Goal: Communication & Community: Answer question/provide support

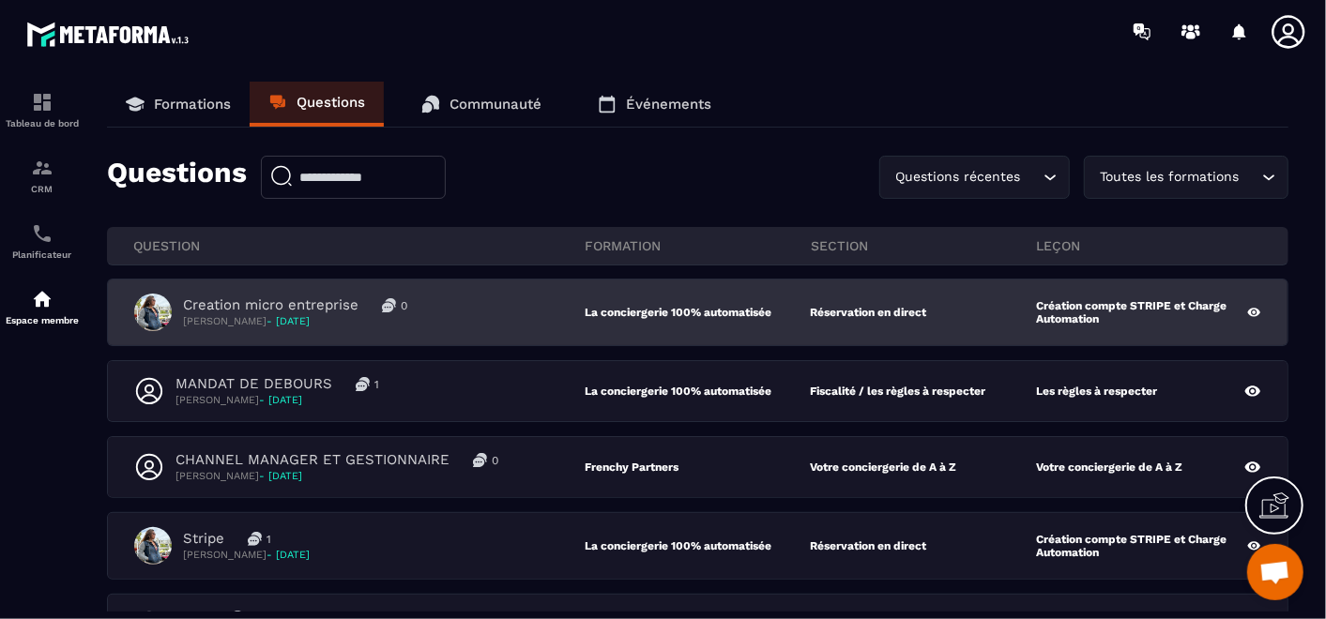
click at [488, 322] on div "Creation micro entreprise 0 [PERSON_NAME] - [DATE]" at bounding box center [359, 313] width 450 height 38
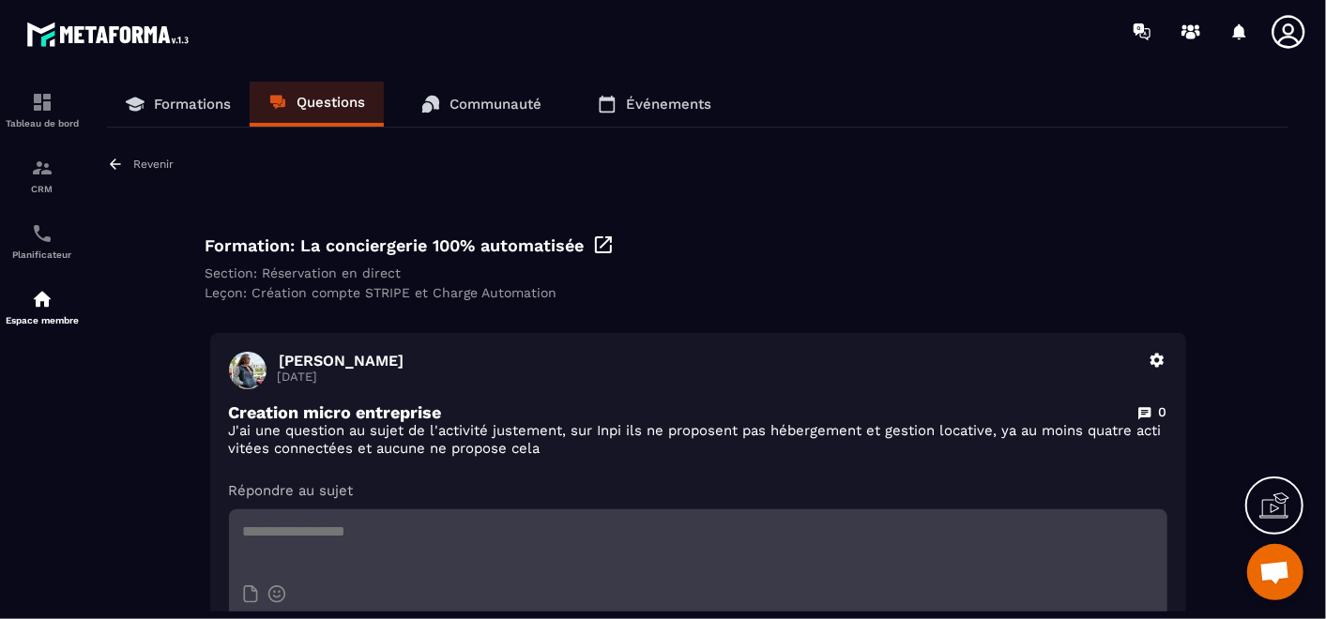
click at [308, 91] on link "Questions" at bounding box center [317, 104] width 134 height 45
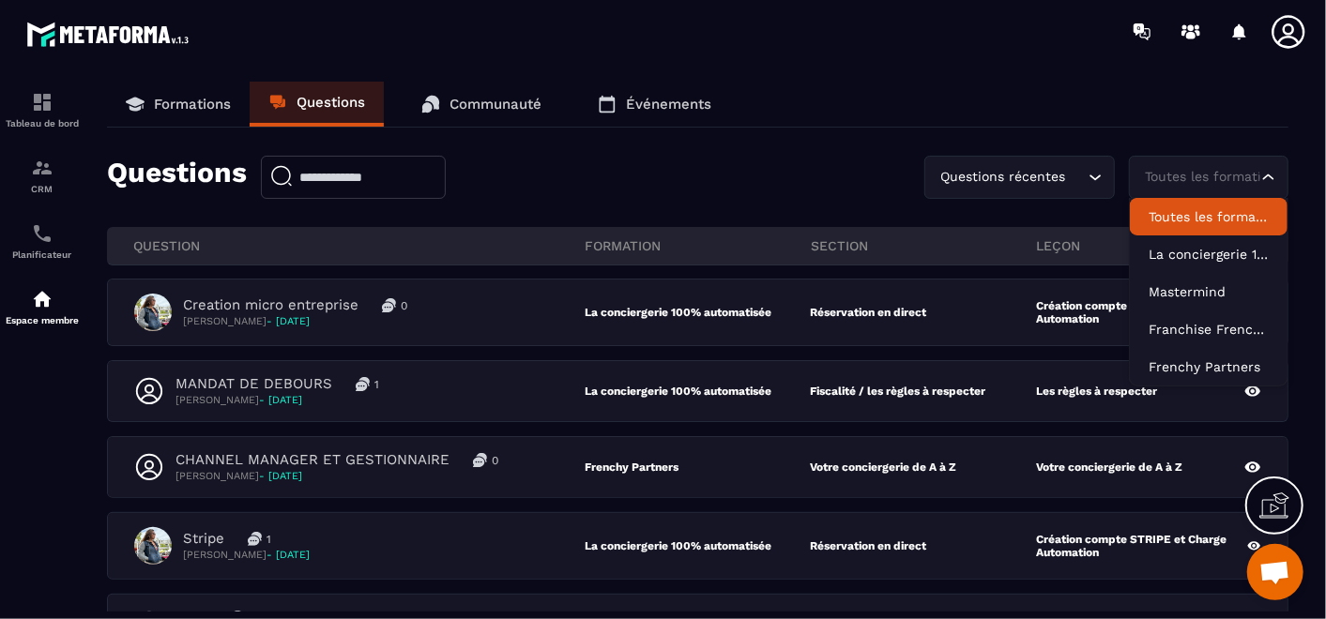
click at [1235, 169] on div "Toutes les formations" at bounding box center [1199, 177] width 120 height 21
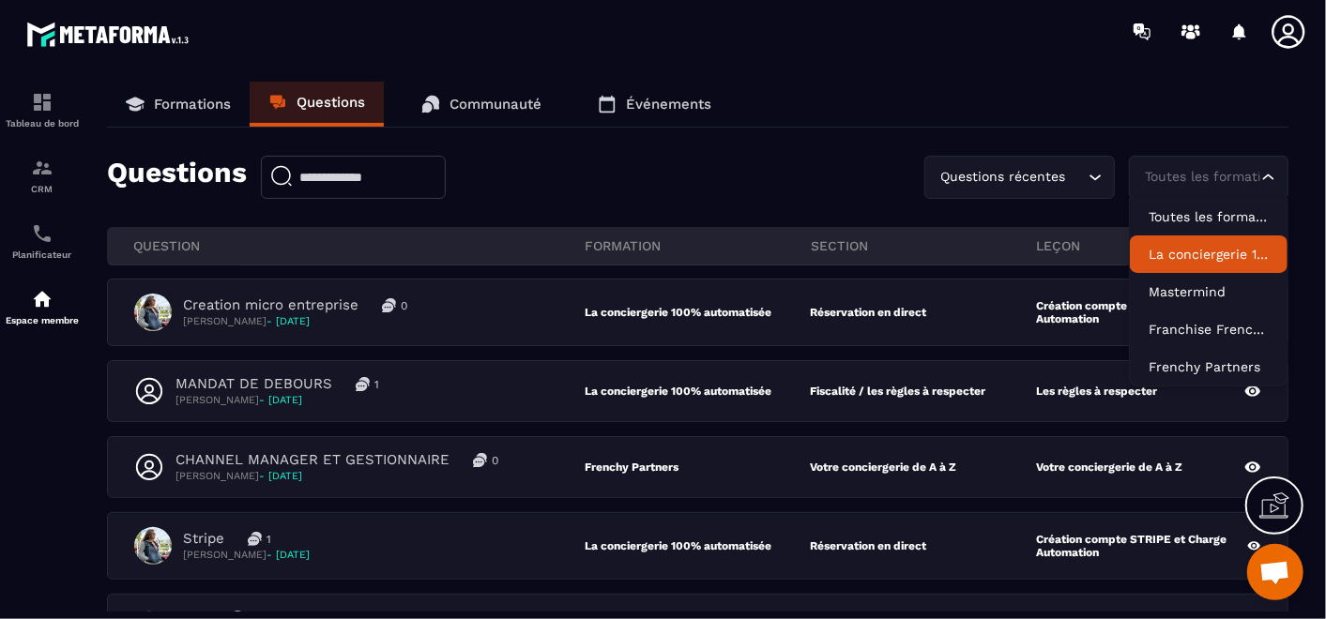
click at [1203, 247] on p "La conciergerie 100% automatisée" at bounding box center [1208, 254] width 120 height 19
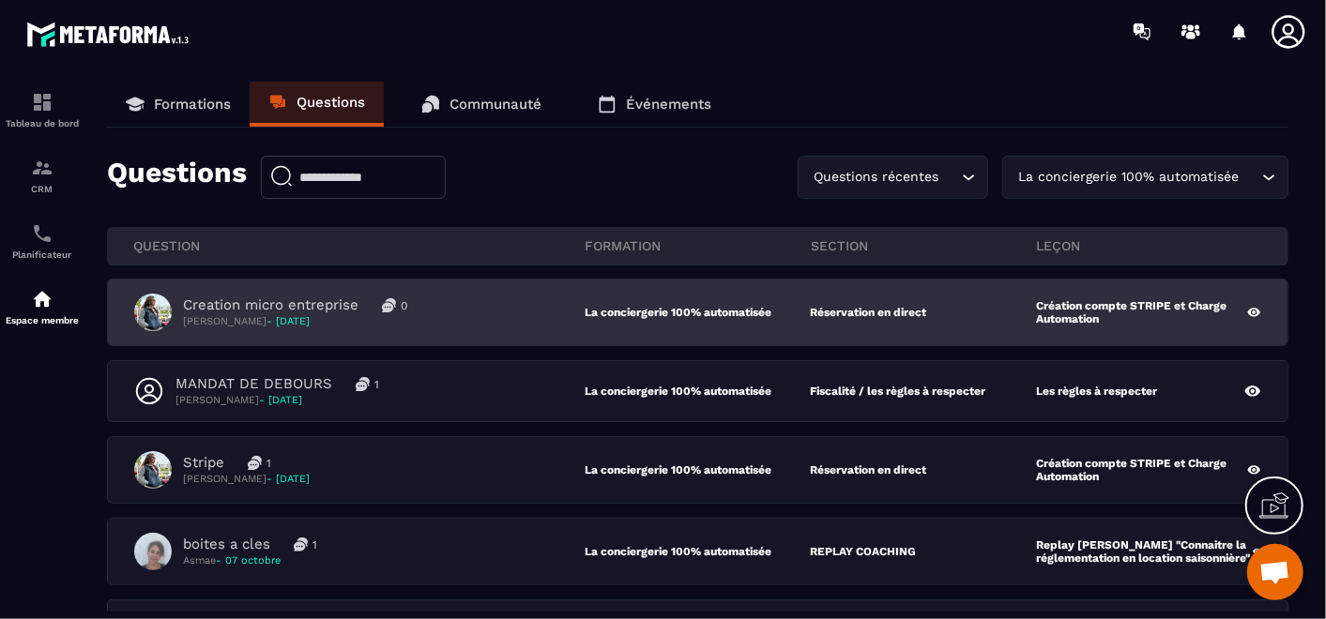
click at [579, 311] on div "Creation micro entreprise 0 [PERSON_NAME] - [DATE]" at bounding box center [359, 313] width 450 height 38
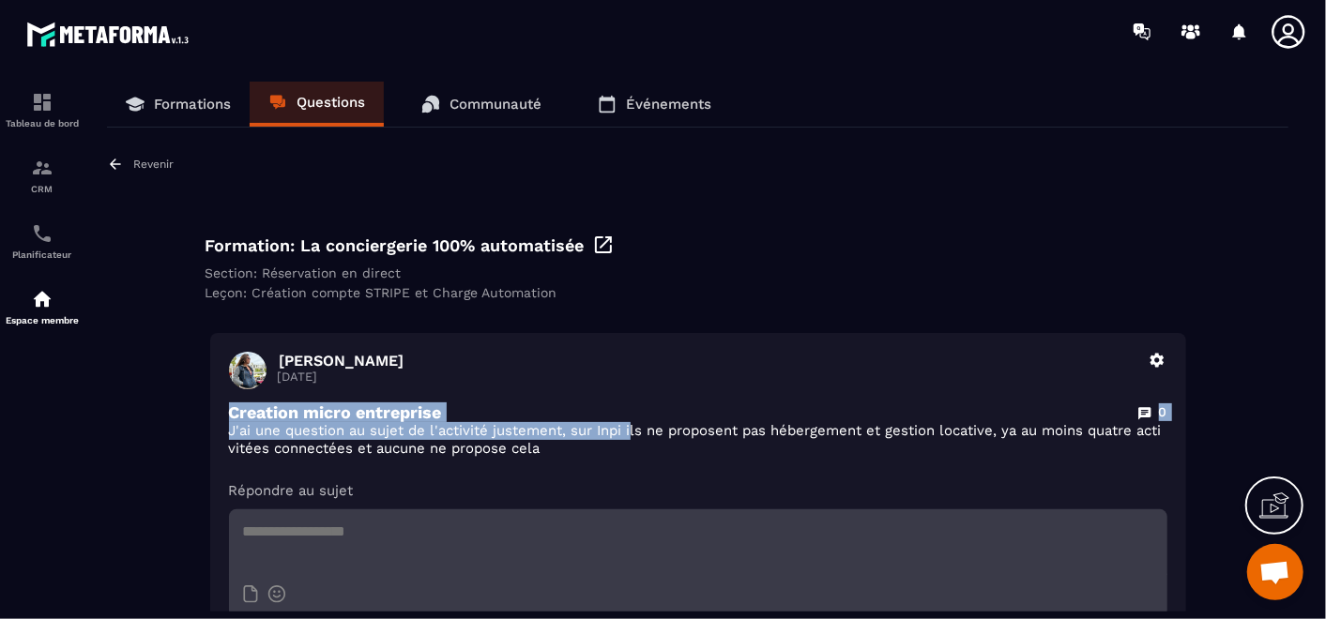
drag, startPoint x: 229, startPoint y: 414, endPoint x: 632, endPoint y: 440, distance: 404.3
click at [632, 440] on div "Creation micro entreprise 0 J'ai une question au sujet de l'activité justement,…" at bounding box center [698, 430] width 938 height 55
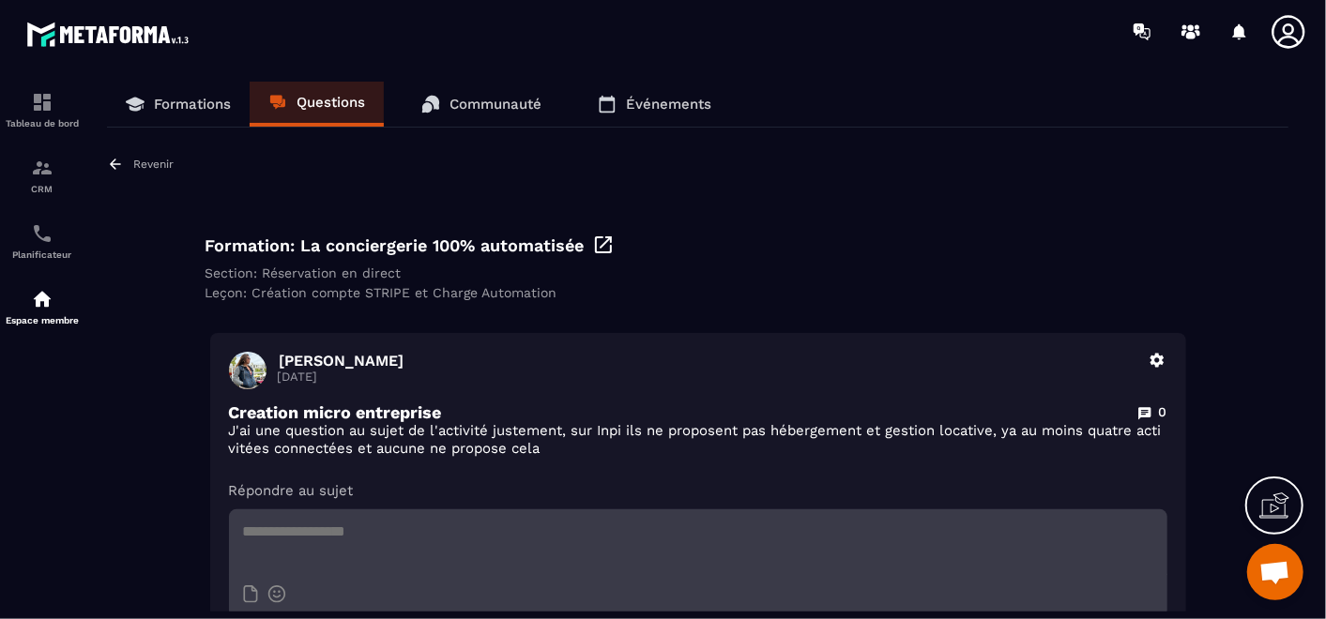
drag, startPoint x: 632, startPoint y: 440, endPoint x: 1008, endPoint y: 288, distance: 404.9
click at [1008, 288] on div "Leçon: Création compte STRIPE et Charge Automation" at bounding box center [697, 292] width 985 height 15
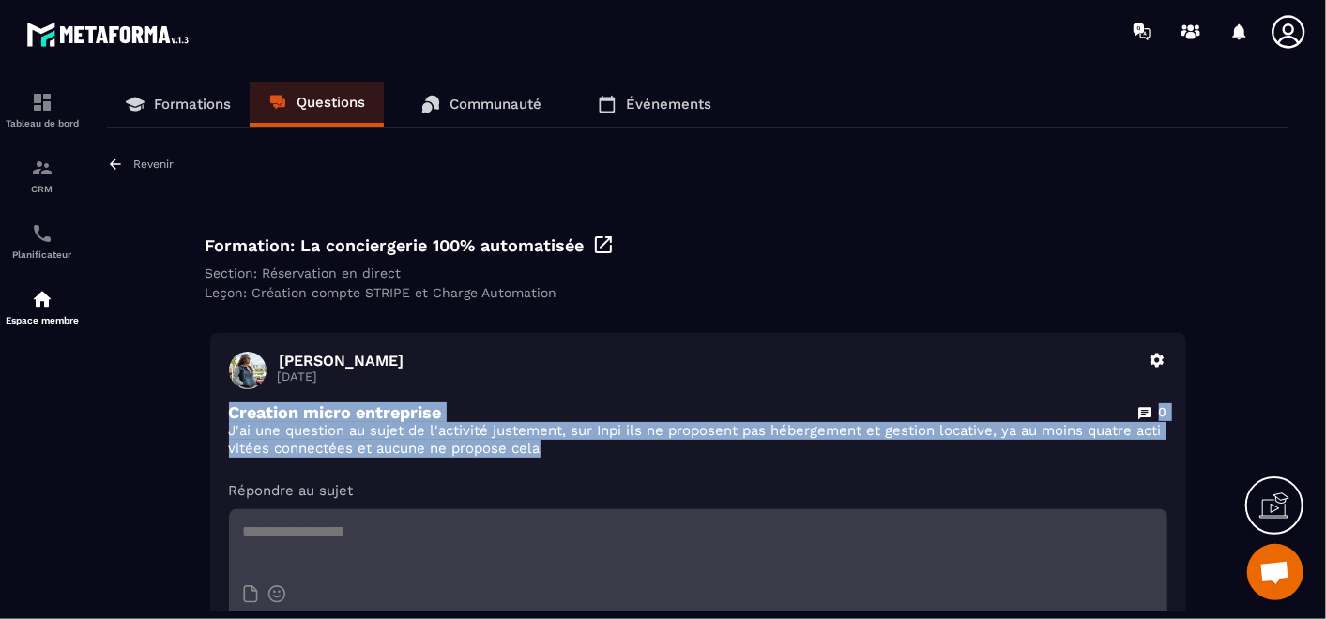
drag, startPoint x: 230, startPoint y: 408, endPoint x: 649, endPoint y: 448, distance: 421.3
click at [649, 448] on div "Creation micro entreprise 0 J'ai une question au sujet de l'activité justement,…" at bounding box center [698, 430] width 938 height 55
copy div "Creation micro entreprise 0 J'ai une question au sujet de l'activité justement,…"
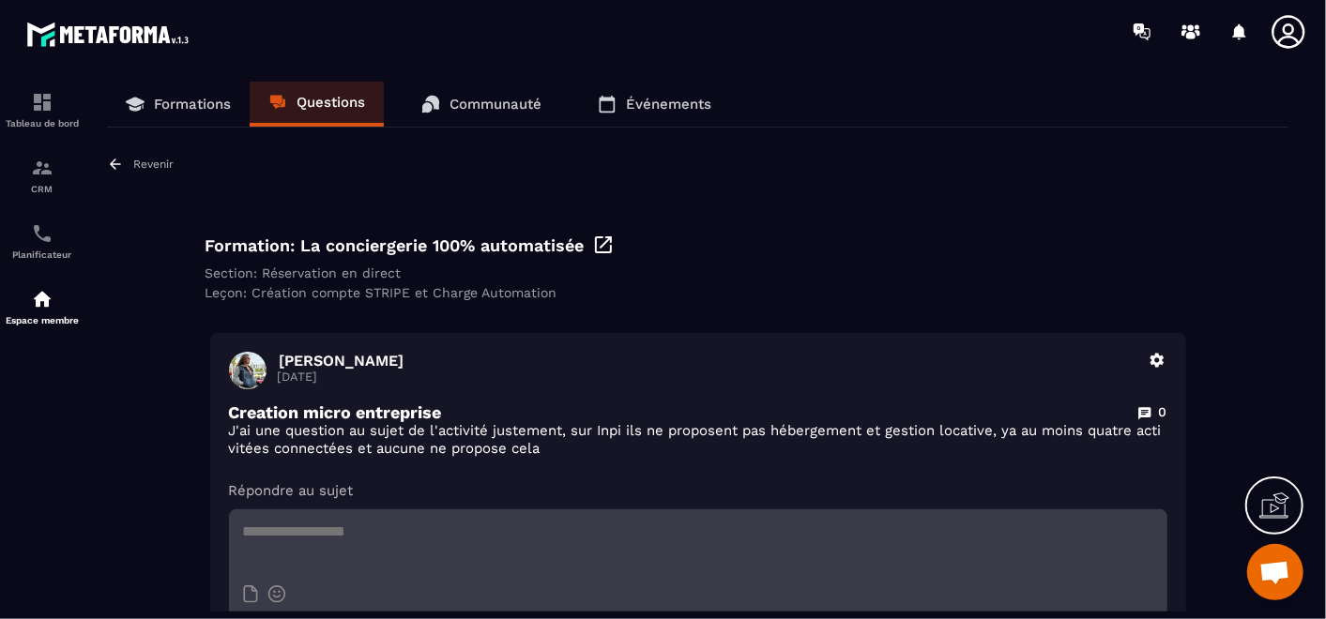
click at [921, 325] on div "Revenir Formation: La conciergerie 100% automatisée Section: Réservation en dir…" at bounding box center [697, 425] width 1181 height 539
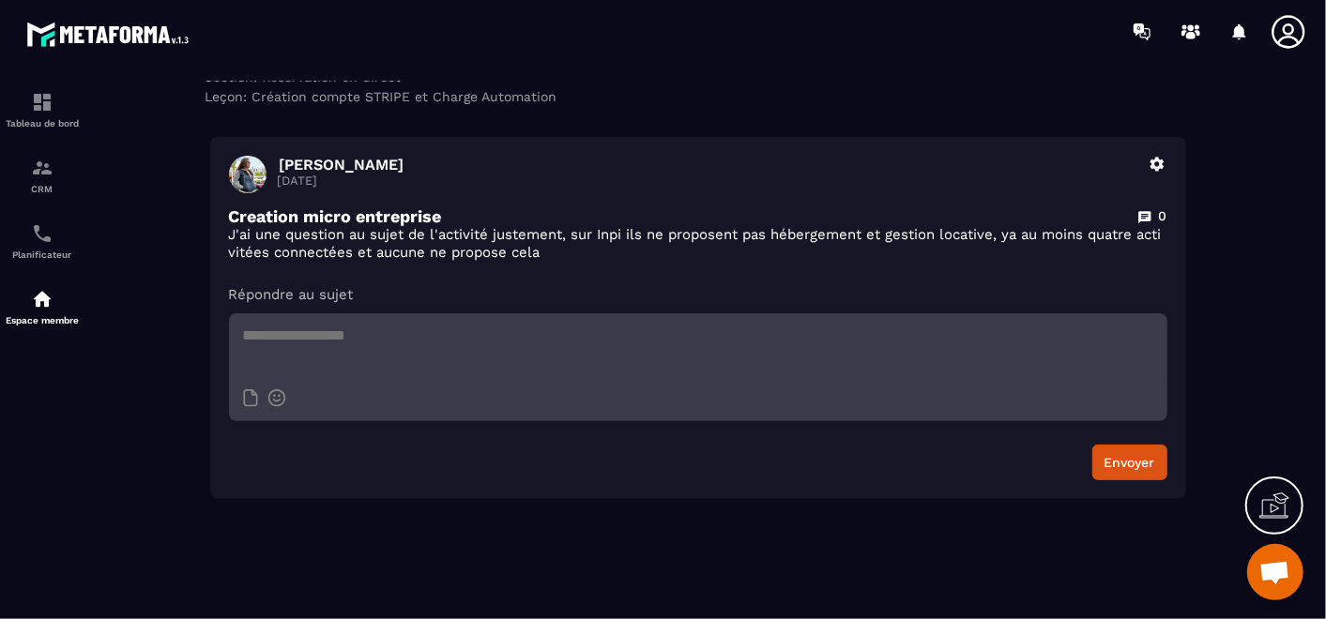
click at [466, 348] on textarea at bounding box center [698, 346] width 938 height 66
paste textarea "**********"
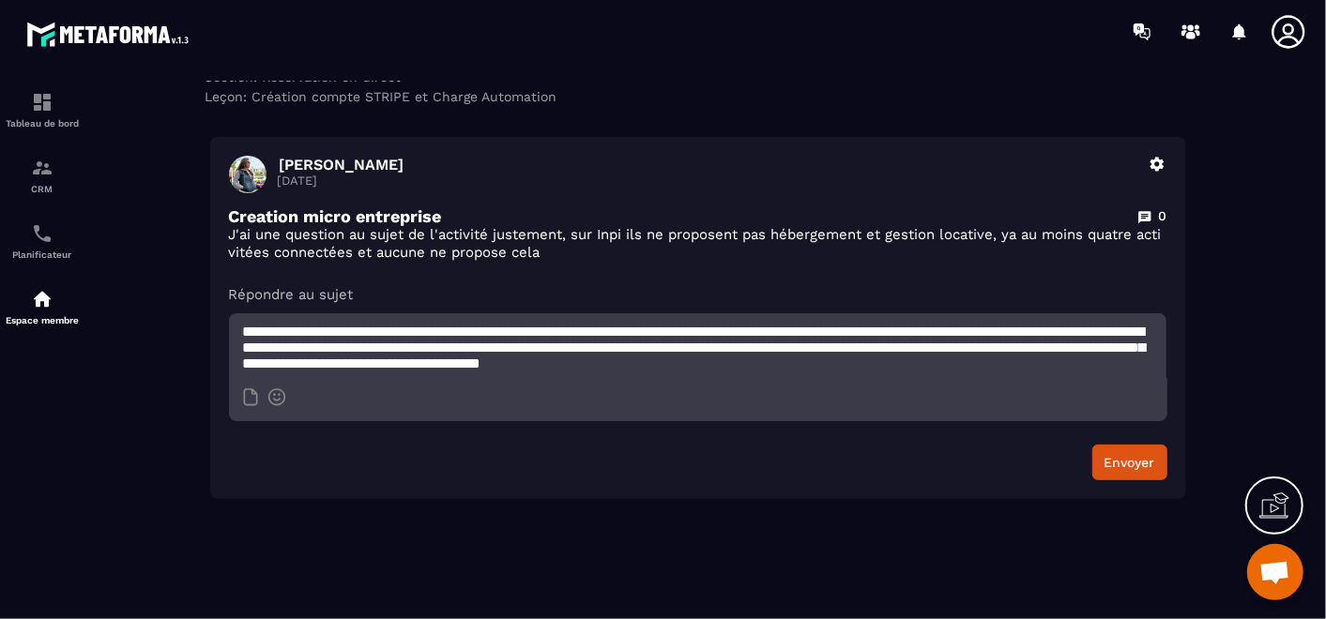
scroll to position [0, 0]
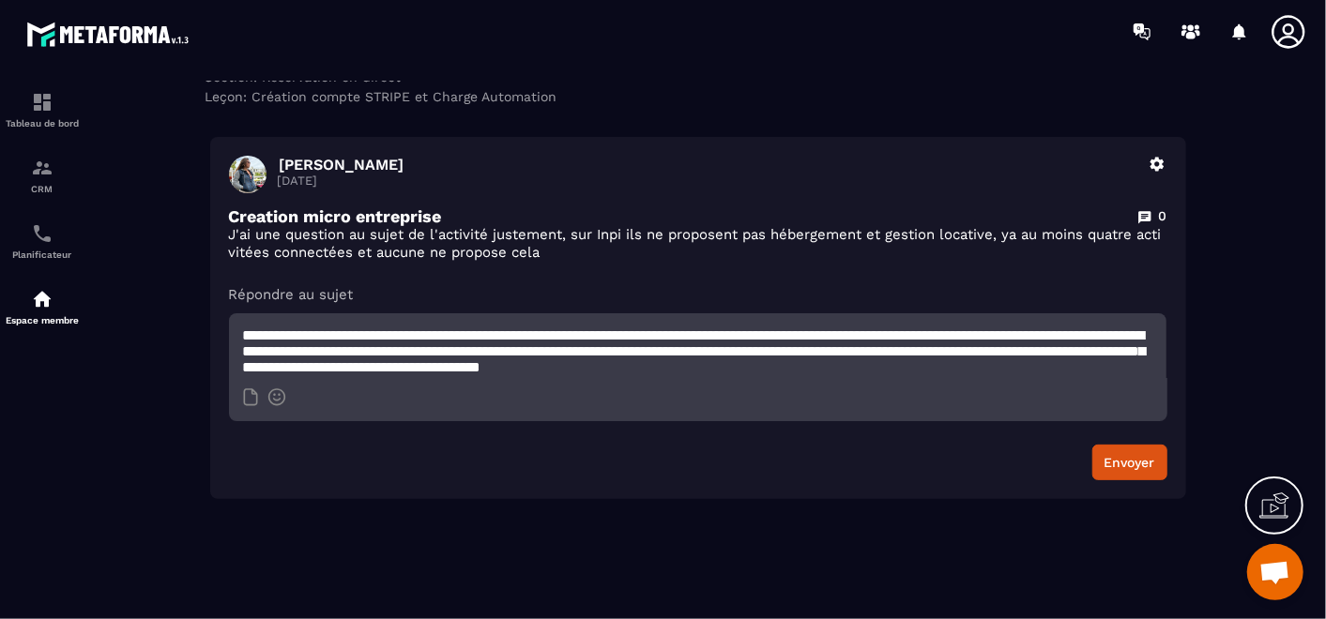
click at [335, 340] on textarea "**********" at bounding box center [698, 346] width 938 height 66
type textarea "**********"
click at [1145, 466] on button "Envoyer" at bounding box center [1129, 463] width 75 height 36
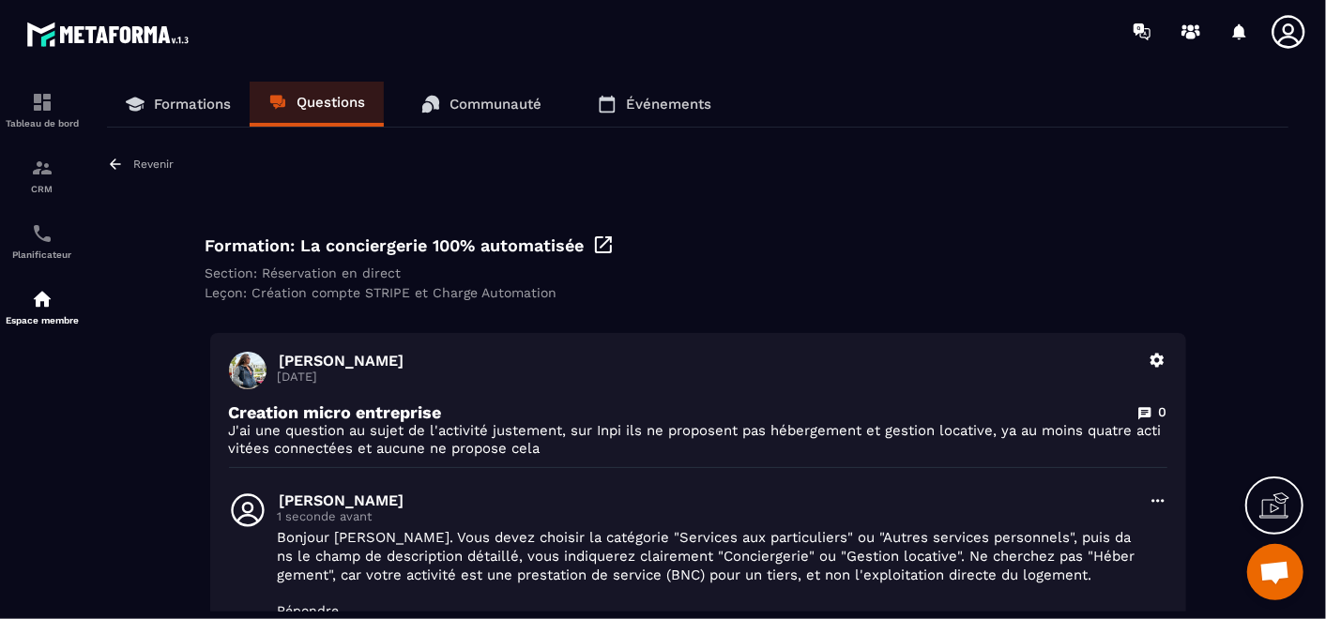
click at [316, 100] on p "Questions" at bounding box center [330, 102] width 68 height 17
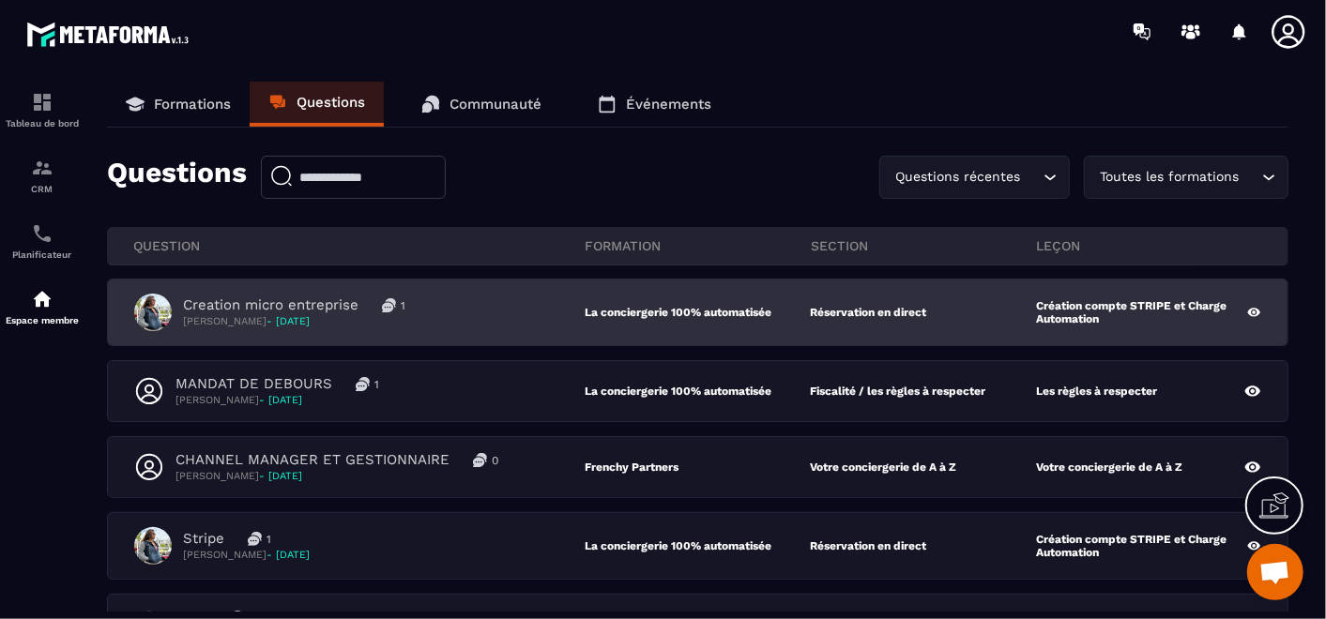
click at [483, 290] on div "Creation micro entreprise 1 [PERSON_NAME] - [DATE] La conciergerie 100% automat…" at bounding box center [697, 313] width 1179 height 66
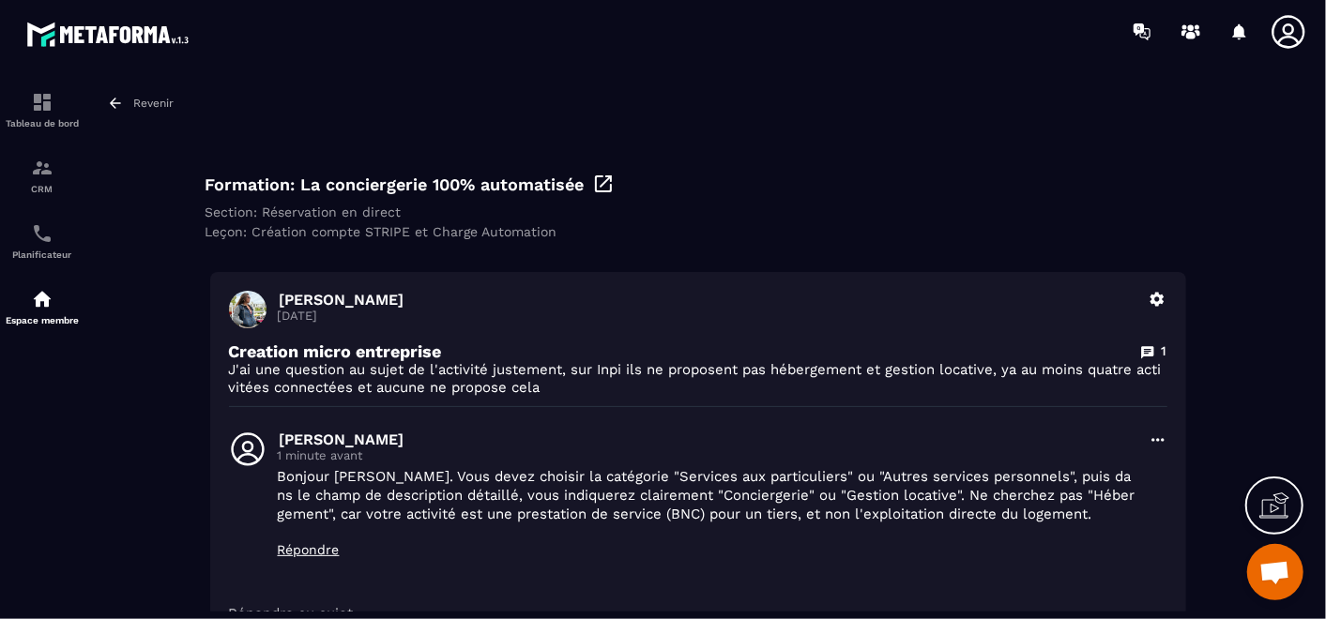
scroll to position [104, 0]
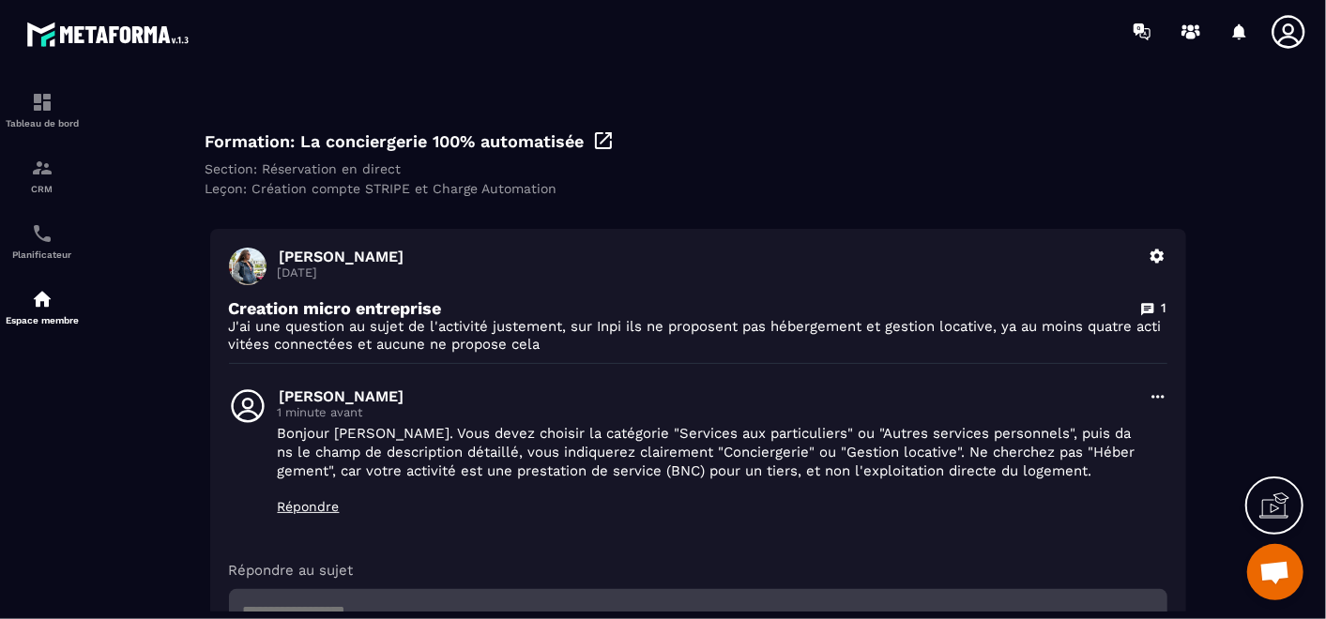
click at [1159, 394] on icon at bounding box center [1157, 396] width 19 height 19
click at [1142, 439] on button "Modifier" at bounding box center [1103, 438] width 128 height 34
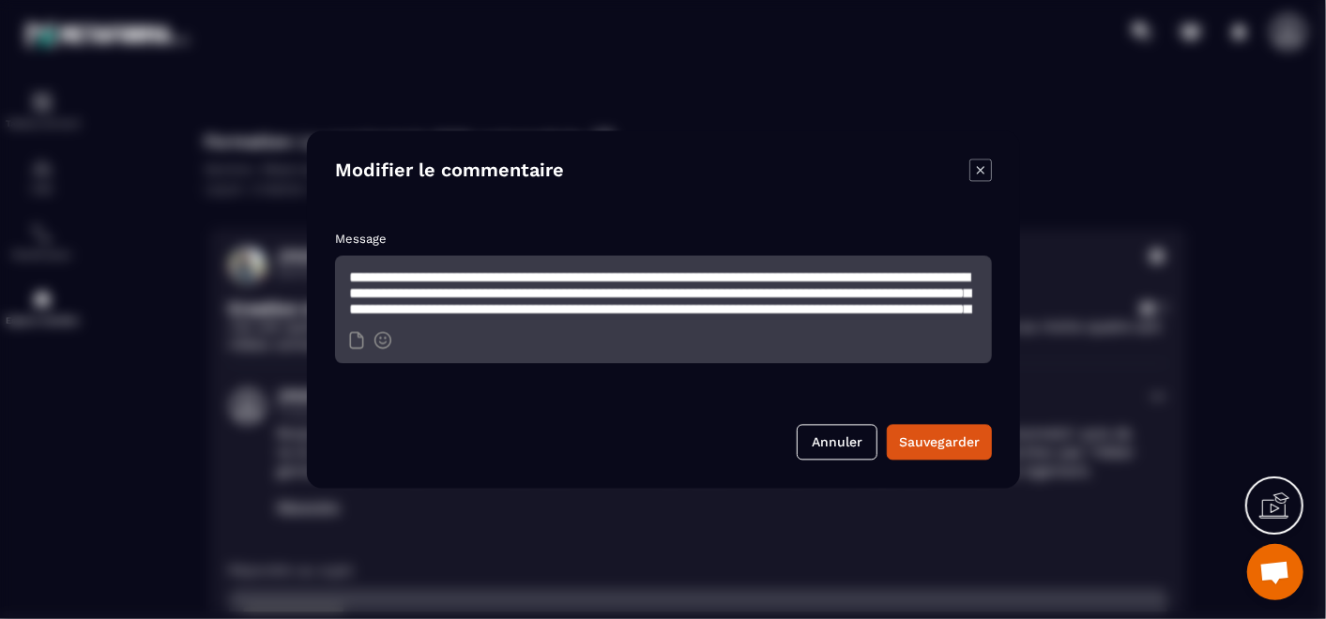
click at [771, 295] on textarea "**********" at bounding box center [663, 289] width 657 height 66
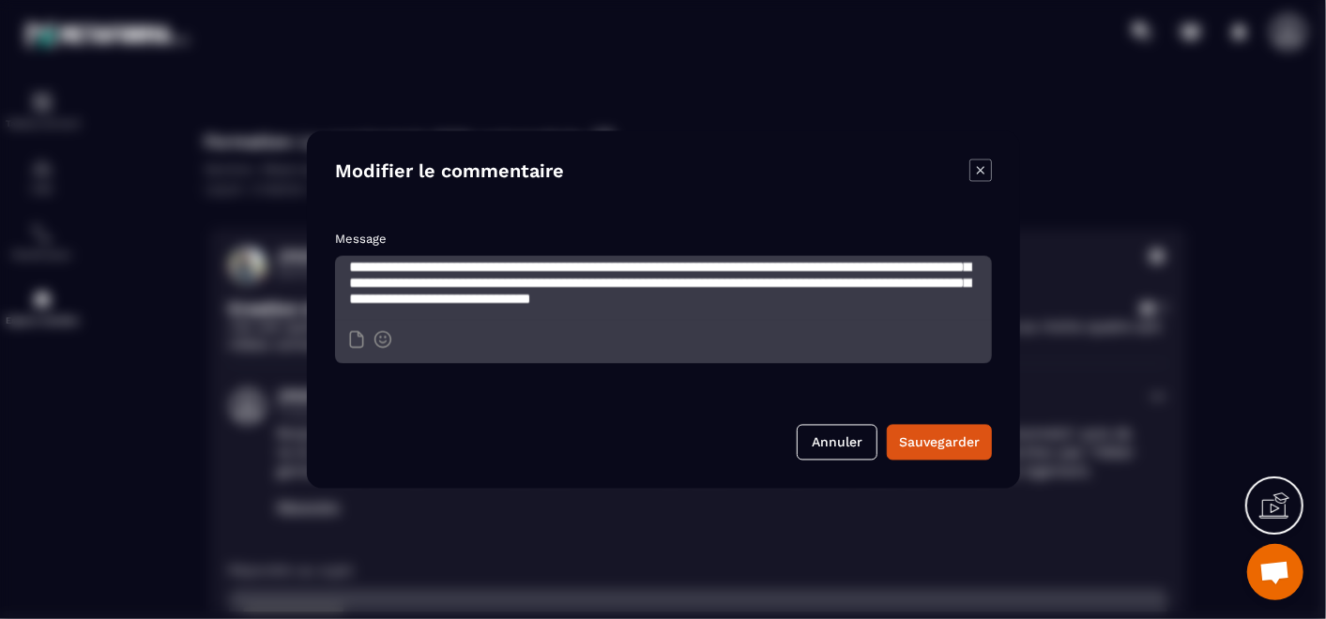
scroll to position [35, 0]
drag, startPoint x: 623, startPoint y: 308, endPoint x: 771, endPoint y: 270, distance: 152.9
click at [771, 270] on textarea "**********" at bounding box center [663, 289] width 657 height 66
type textarea "**********"
click at [941, 445] on div "Sauvegarder" at bounding box center [939, 442] width 81 height 19
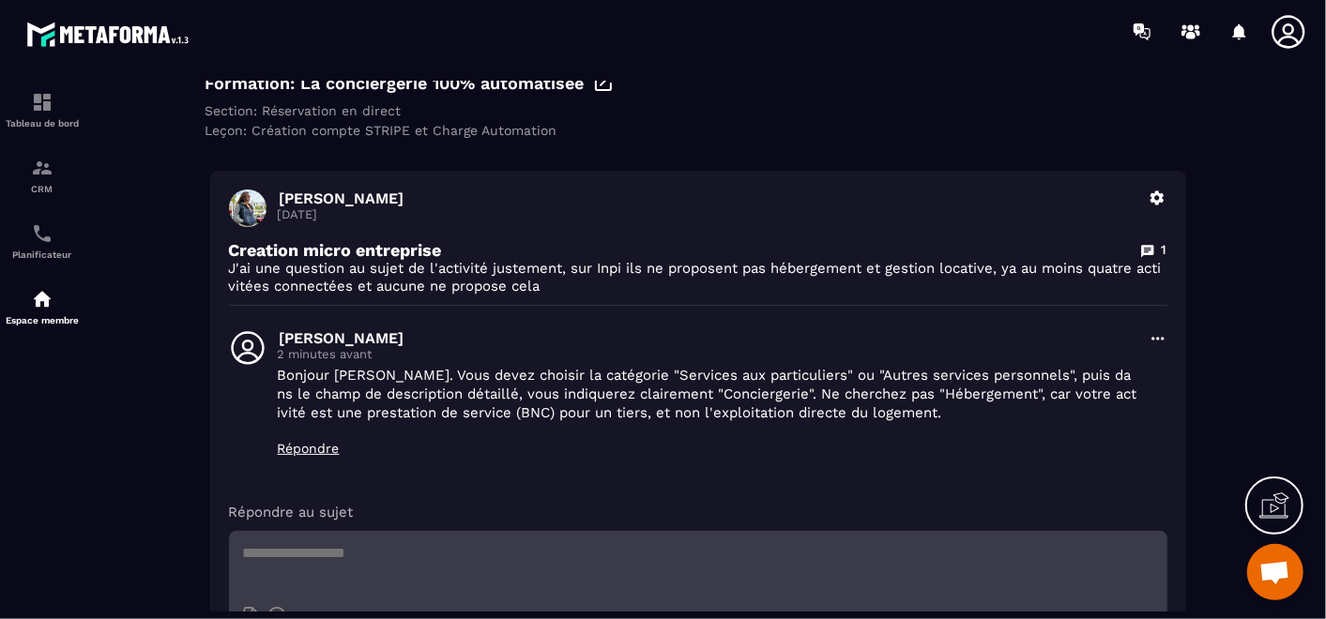
scroll to position [208, 0]
